Goal: Feedback & Contribution: Submit feedback/report problem

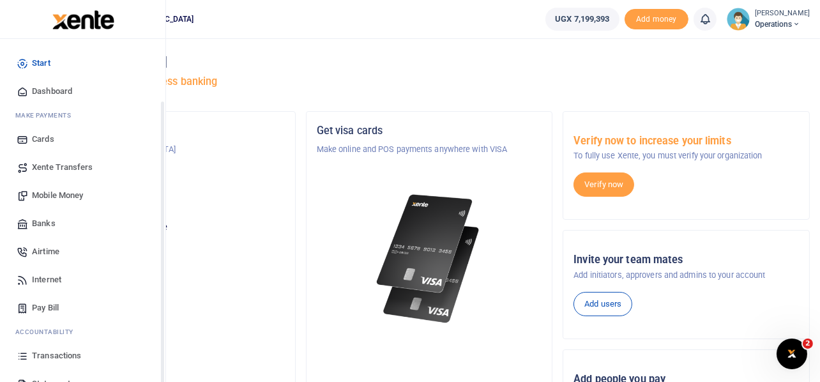
scroll to position [73, 0]
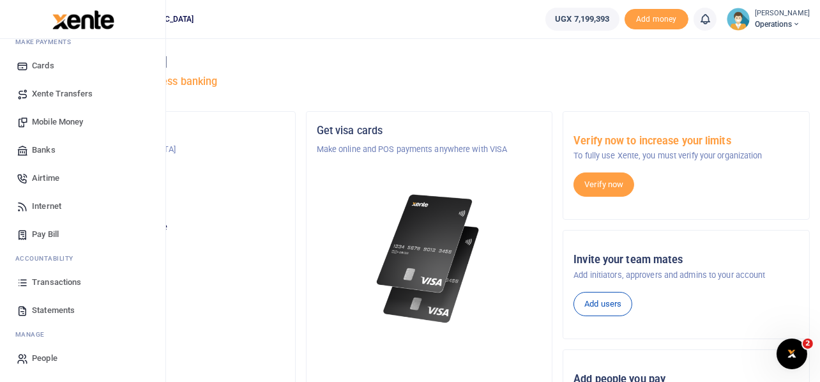
click at [59, 282] on span "Transactions" at bounding box center [56, 282] width 49 height 13
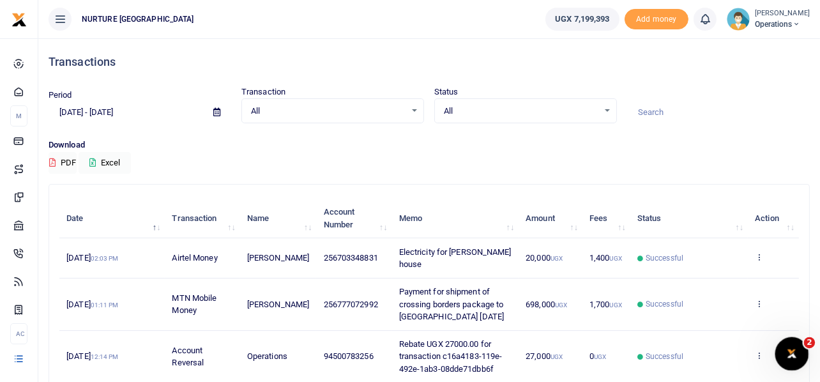
click at [789, 355] on icon "Open Intercom Messenger" at bounding box center [790, 352] width 21 height 21
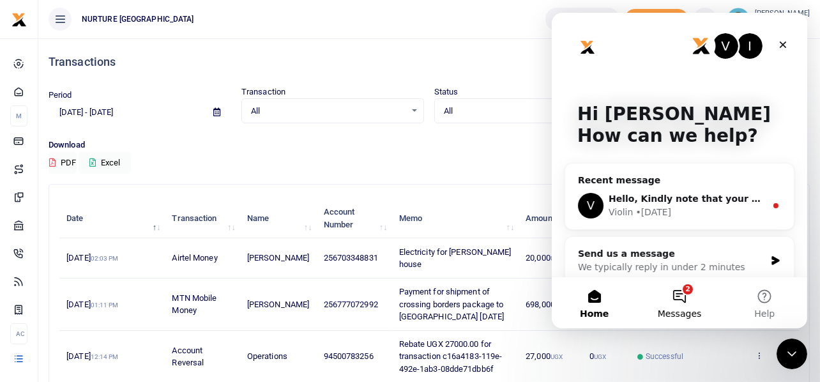
click at [680, 299] on button "2 Messages" at bounding box center [678, 302] width 85 height 51
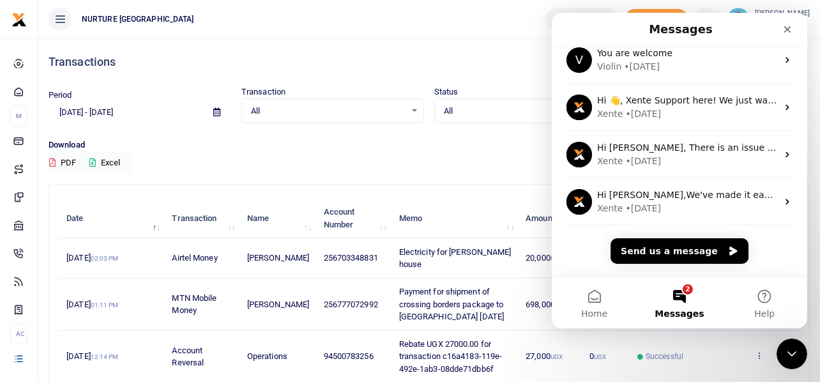
scroll to position [293, 0]
click at [688, 250] on button "Send us a message" at bounding box center [679, 251] width 138 height 26
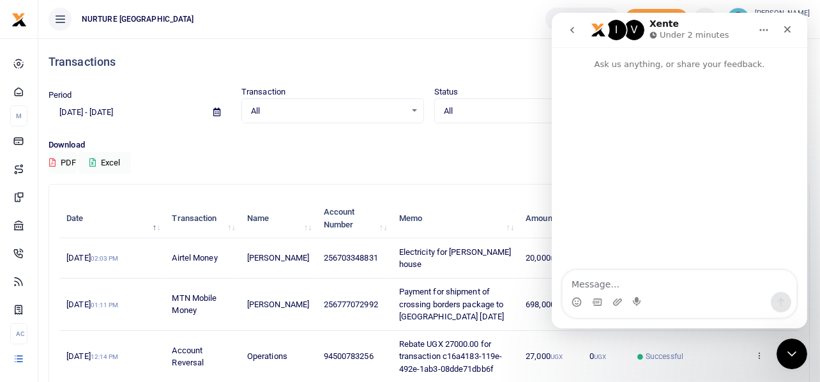
scroll to position [242, 0]
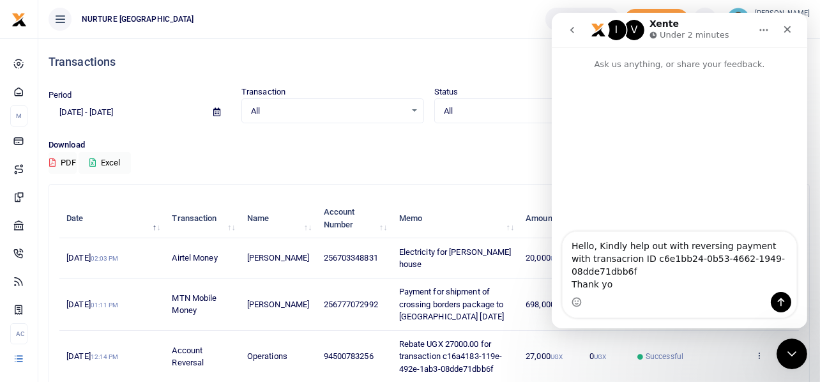
type textarea "Hello, Kindly help out with reversing payment with transacrion ID c6e1bb24-0b53…"
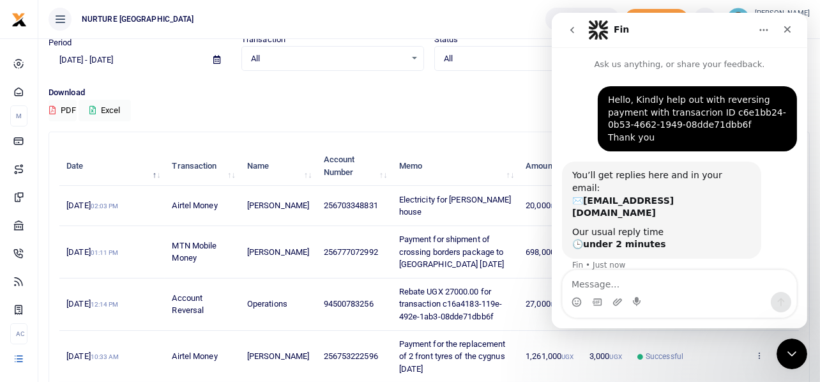
scroll to position [0, 0]
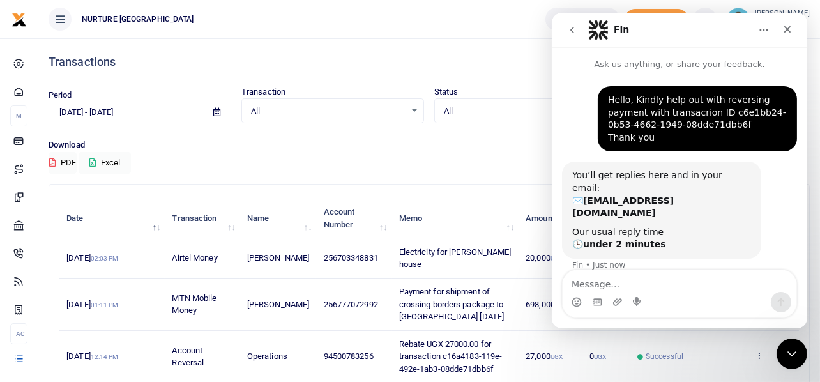
click at [478, 12] on ul "NURTURE [GEOGRAPHIC_DATA]" at bounding box center [286, 19] width 497 height 38
click at [788, 32] on icon "Close" at bounding box center [787, 29] width 10 height 10
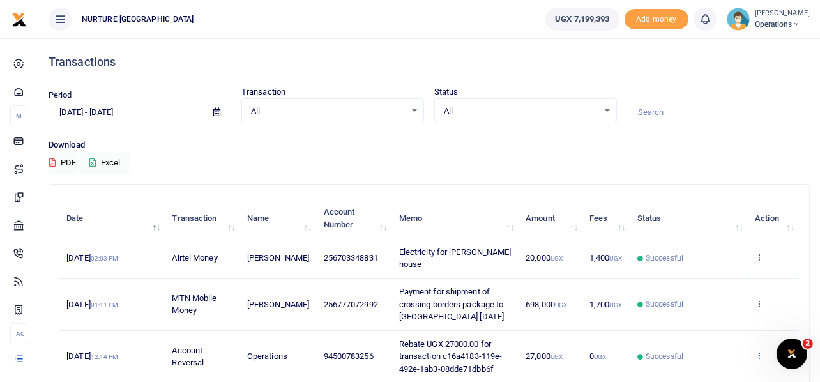
click at [443, 17] on ul "NURTURE [GEOGRAPHIC_DATA]" at bounding box center [286, 19] width 497 height 38
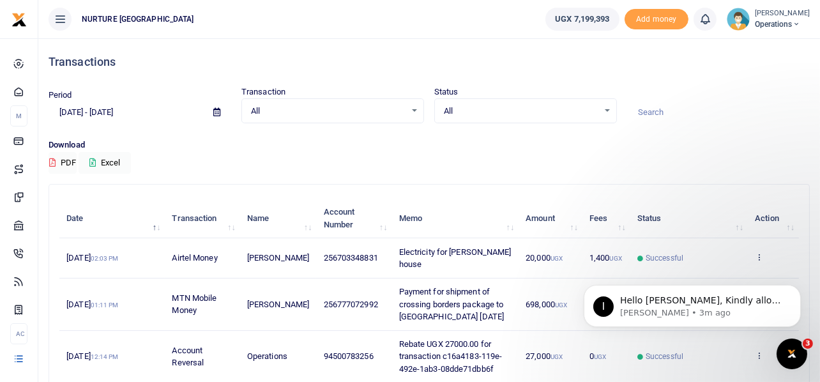
scroll to position [88, 0]
